Goal: Information Seeking & Learning: Understand process/instructions

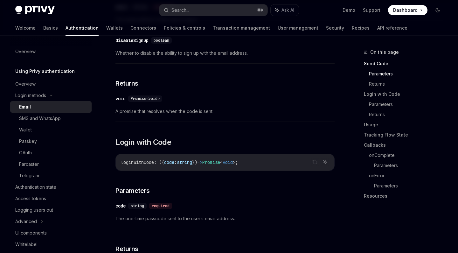
scroll to position [282, 0]
click at [106, 30] on link "Wallets" at bounding box center [114, 27] width 17 height 15
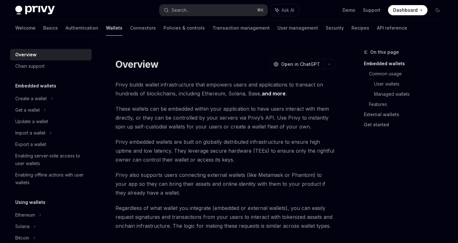
scroll to position [164, 0]
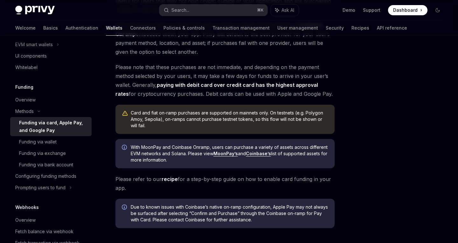
scroll to position [193, 0]
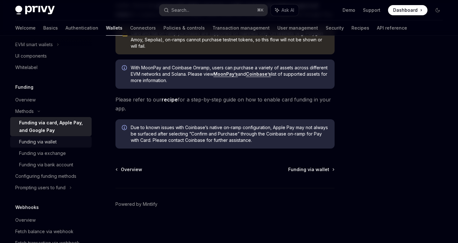
click at [61, 143] on div "Funding via wallet" at bounding box center [53, 142] width 69 height 8
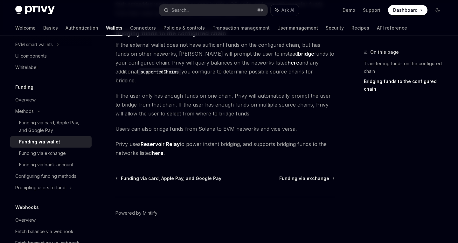
scroll to position [216, 0]
click at [69, 160] on link "Funding via bank account" at bounding box center [50, 164] width 81 height 11
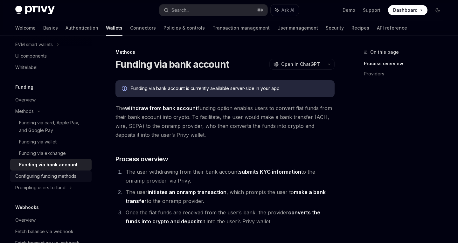
click at [68, 175] on div "Configuring funding methods" at bounding box center [45, 177] width 61 height 8
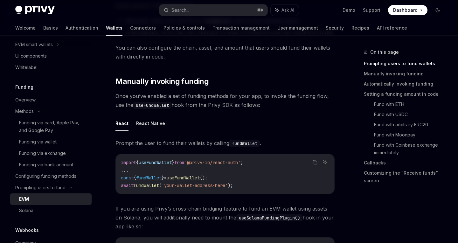
scroll to position [147, 0]
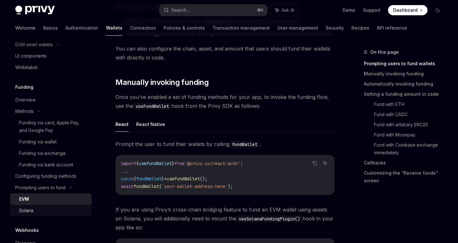
click at [60, 216] on link "Solana" at bounding box center [50, 210] width 81 height 11
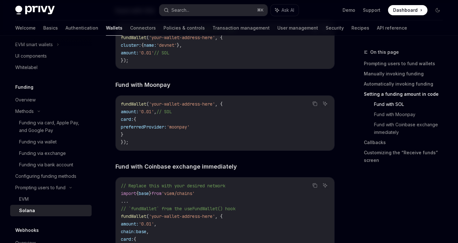
scroll to position [771, 0]
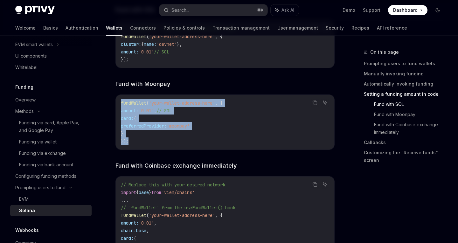
drag, startPoint x: 133, startPoint y: 138, endPoint x: 123, endPoint y: 99, distance: 40.5
click at [123, 99] on code "fundWallet ( 'your-wallet-address-here' , { amount: '0.01' , // SOL card: { pre…" at bounding box center [225, 122] width 208 height 46
copy code "fundWallet ( 'your-wallet-address-here' , { amount: '0.01' , // SOL card: { pre…"
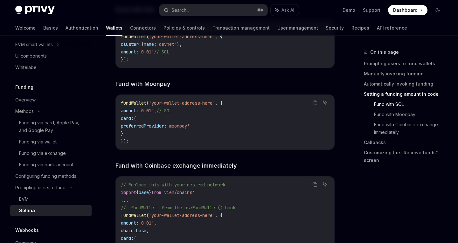
click at [199, 104] on span "'your-wallet-address-here'" at bounding box center [182, 103] width 66 height 6
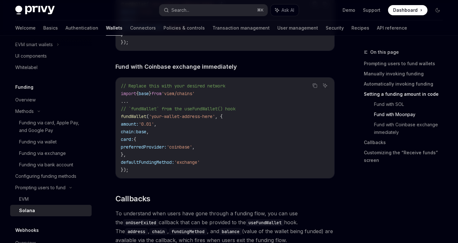
scroll to position [875, 0]
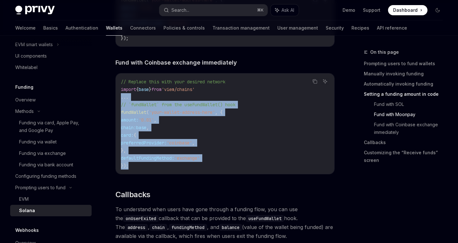
drag, startPoint x: 141, startPoint y: 163, endPoint x: 115, endPoint y: 95, distance: 73.2
click at [115, 95] on div "Prompting users to fund Solana OpenAI Open in ChatGPT OpenAI Open in ChatGPT Th…" at bounding box center [165, 130] width 341 height 1913
click at [124, 142] on span "preferredProvider:" at bounding box center [144, 143] width 46 height 6
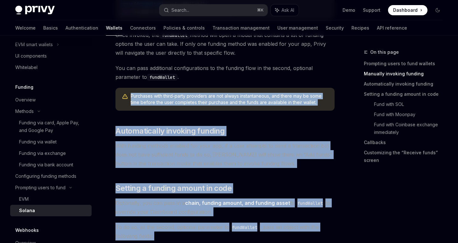
scroll to position [261, 0]
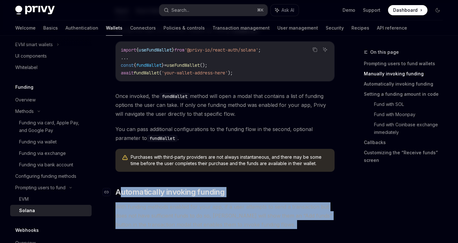
drag, startPoint x: 137, startPoint y: 168, endPoint x: 119, endPoint y: 191, distance: 29.4
copy div "loremipsumdo sitametc adipisc Elit seddoei tempori utlabor etd magn ali, en a m…"
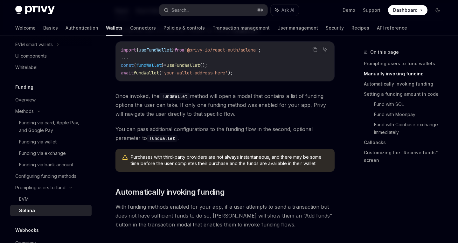
click at [252, 164] on span "Purchases with third-party providers are not always instantaneous, and there ma…" at bounding box center [230, 160] width 198 height 13
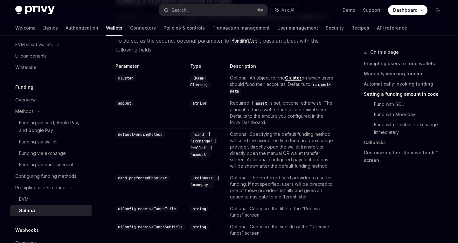
scroll to position [508, 0]
click at [204, 148] on code "'card' | 'exchange' | 'wallet' | 'manual'" at bounding box center [203, 145] width 27 height 26
click at [204, 143] on code "'card' | 'exchange' | 'wallet' | 'manual'" at bounding box center [203, 145] width 27 height 26
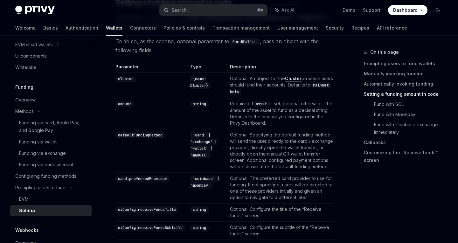
click at [245, 102] on td "Required if asset is set, optional otherwise. The amount of the asset to fund a…" at bounding box center [281, 113] width 107 height 31
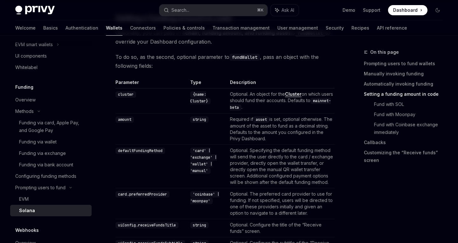
scroll to position [490, 0]
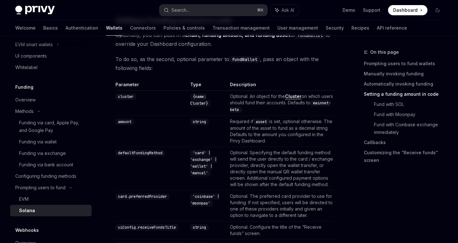
click at [253, 120] on code "asset" at bounding box center [261, 122] width 16 height 6
click at [254, 130] on td "Required if asset is set, optional otherwise. The amount of the asset to fund a…" at bounding box center [281, 131] width 107 height 31
click at [254, 124] on code "asset" at bounding box center [261, 122] width 16 height 6
copy code "asset"
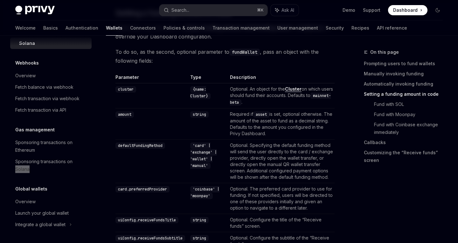
scroll to position [0, 0]
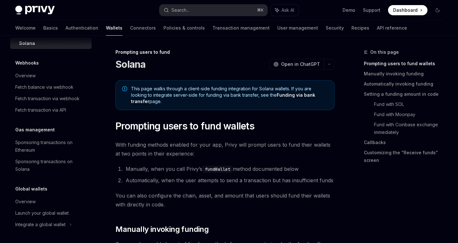
click at [217, 91] on span "This page walks through a client-side funding integration for Solana wallets. I…" at bounding box center [229, 95] width 197 height 19
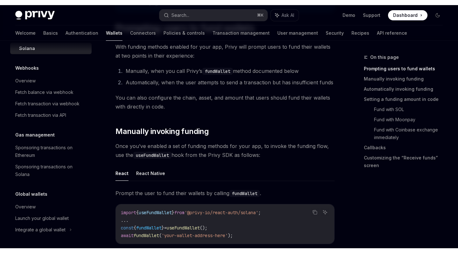
scroll to position [115, 0]
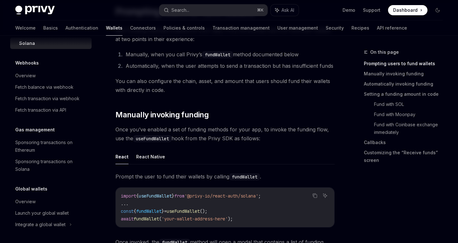
click at [203, 194] on span "'@privy-io/react-auth/solana'" at bounding box center [222, 196] width 74 height 6
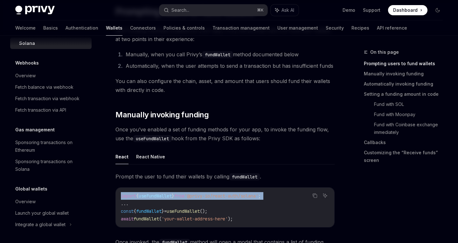
click at [203, 194] on span "'@privy-io/react-auth/solana'" at bounding box center [222, 196] width 74 height 6
copy code "import { useFundWallet } from '@privy-io/react-auth/solana' ;"
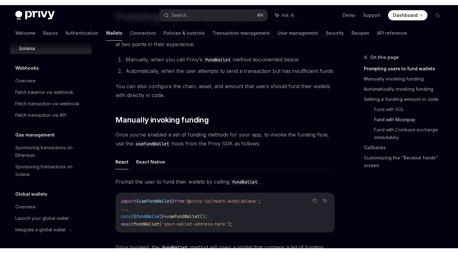
scroll to position [374, 0]
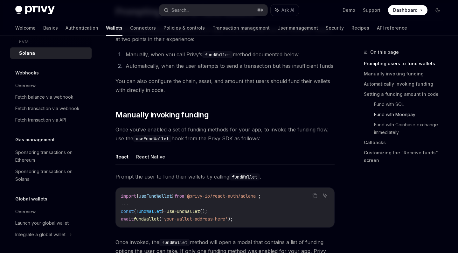
click at [399, 112] on link "Fund with Moonpay" at bounding box center [411, 114] width 74 height 10
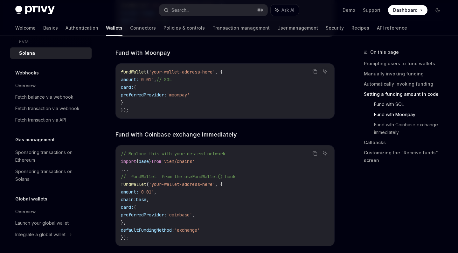
click at [398, 105] on link "Fund with SOL" at bounding box center [411, 104] width 74 height 10
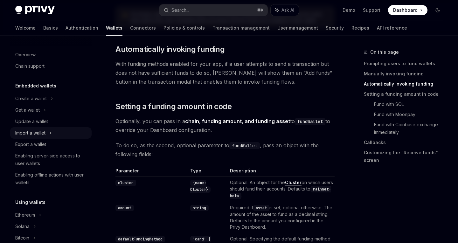
click at [42, 133] on div "Import a wallet" at bounding box center [30, 133] width 30 height 8
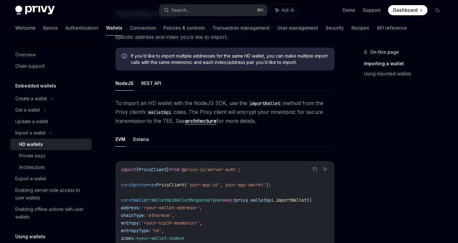
scroll to position [98, 0]
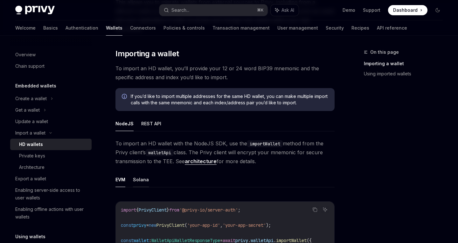
click at [145, 172] on button "Solana" at bounding box center [141, 179] width 16 height 15
type textarea "*"
